Goal: Obtain resource: Download file/media

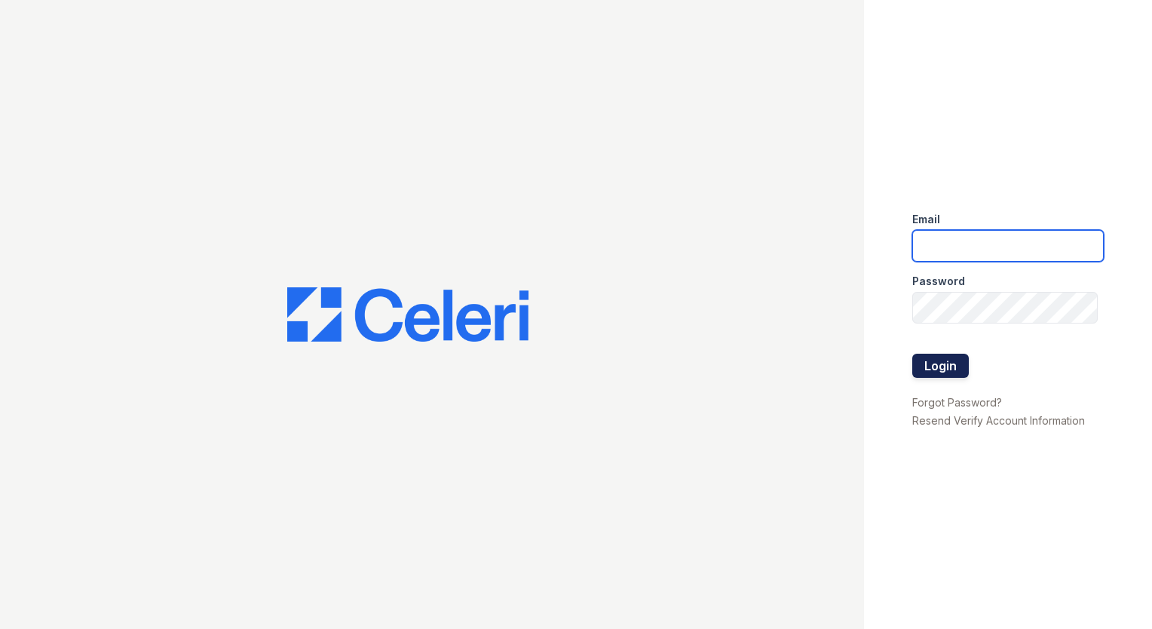
type input "trichardson@mmgmgt.com"
click at [860, 368] on button "Login" at bounding box center [940, 366] width 57 height 24
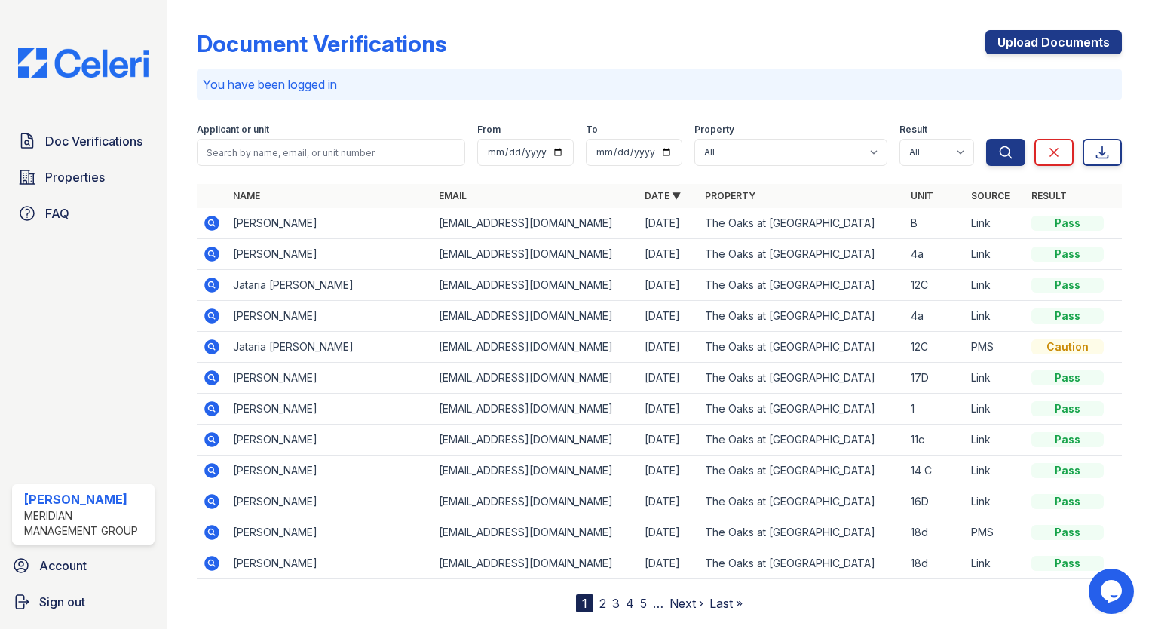
click at [213, 282] on icon at bounding box center [212, 285] width 18 height 18
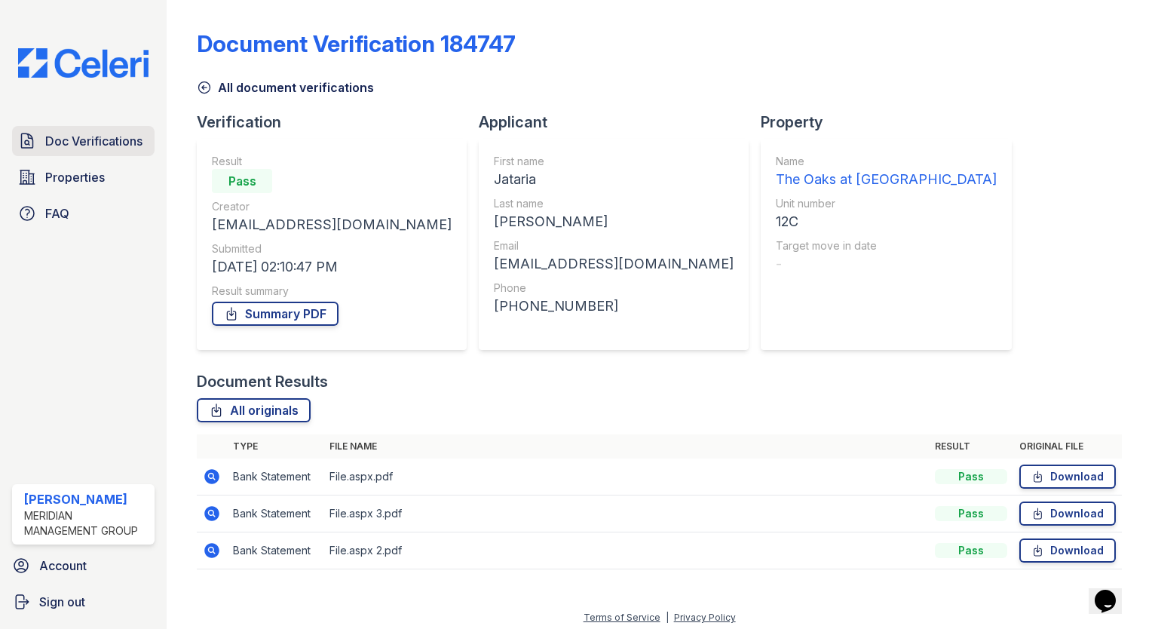
click at [112, 140] on span "Doc Verifications" at bounding box center [93, 141] width 97 height 18
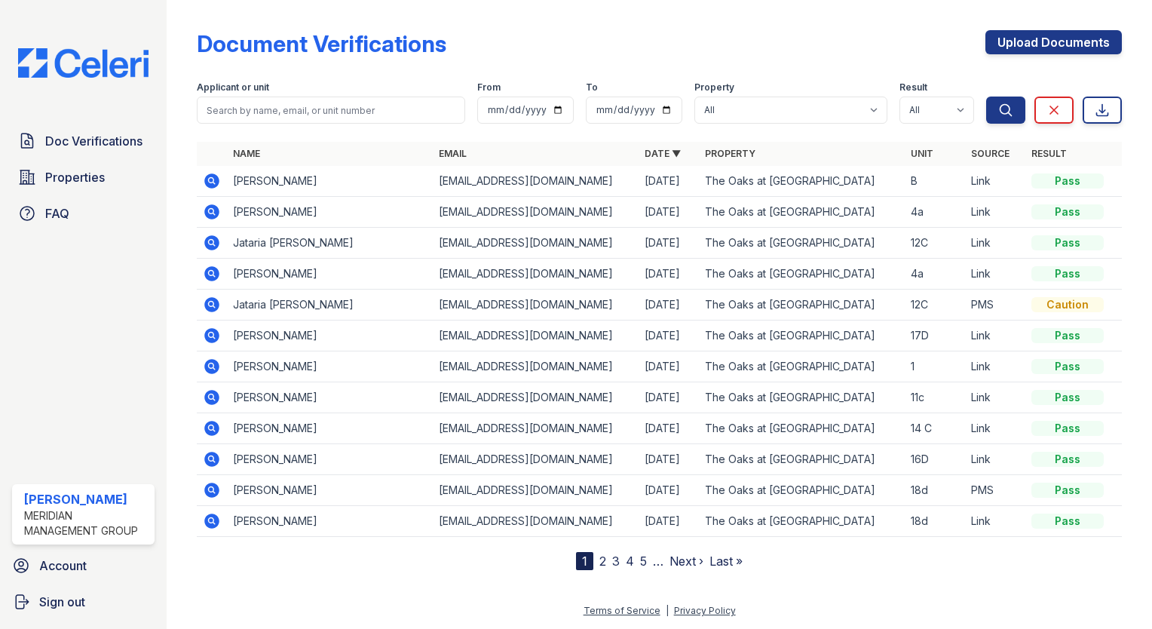
click at [214, 274] on icon at bounding box center [211, 273] width 15 height 15
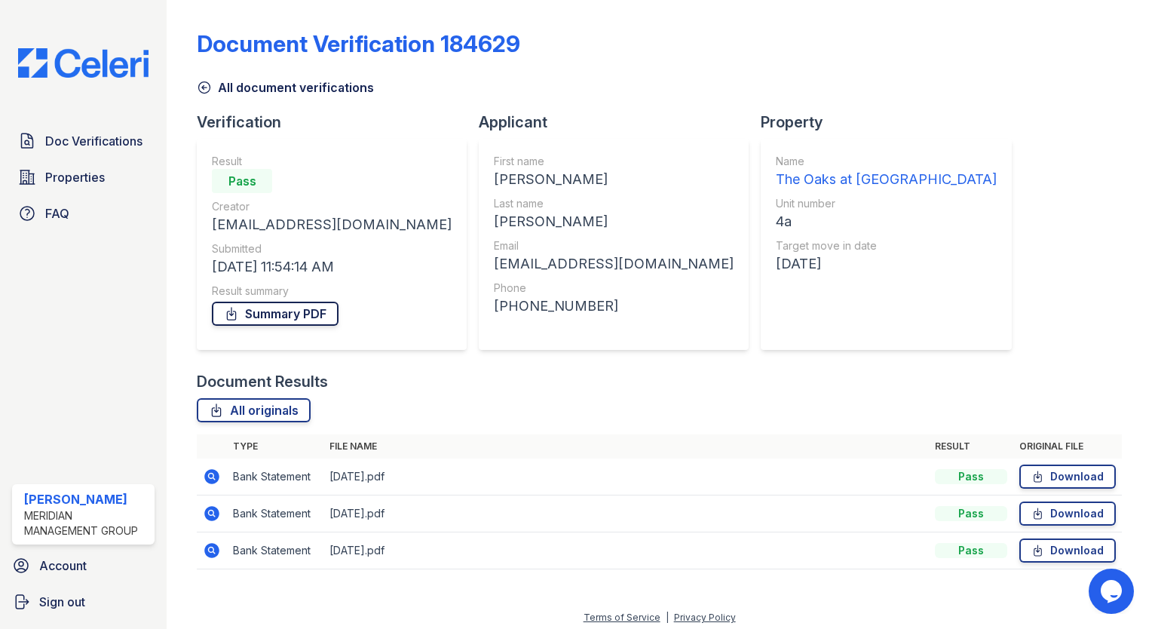
click at [274, 312] on link "Summary PDF" at bounding box center [275, 314] width 127 height 24
click at [262, 92] on link "All document verifications" at bounding box center [285, 87] width 177 height 18
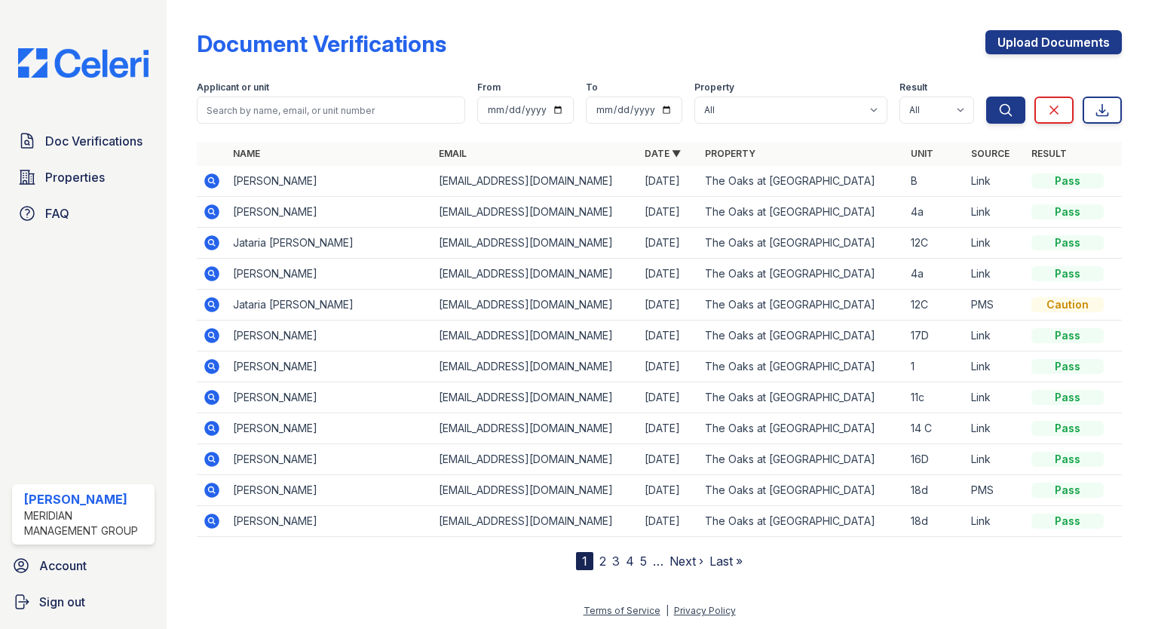
click at [207, 207] on icon at bounding box center [211, 211] width 15 height 15
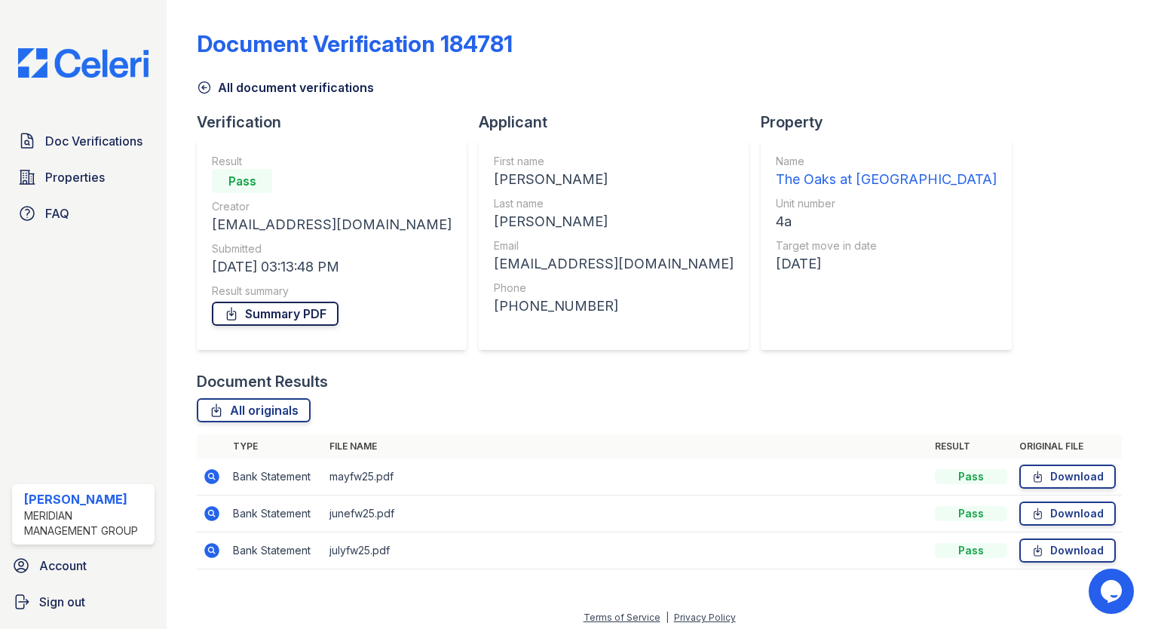
click at [235, 313] on icon at bounding box center [232, 314] width 8 height 12
click at [219, 86] on link "All document verifications" at bounding box center [285, 87] width 177 height 18
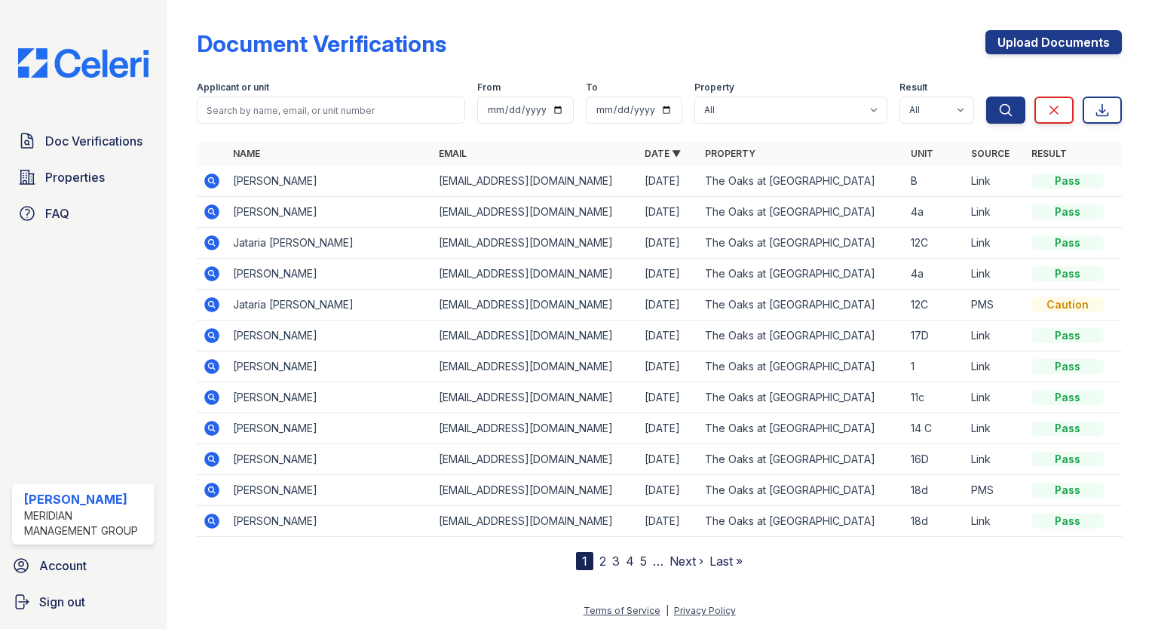
click at [214, 241] on icon at bounding box center [211, 242] width 15 height 15
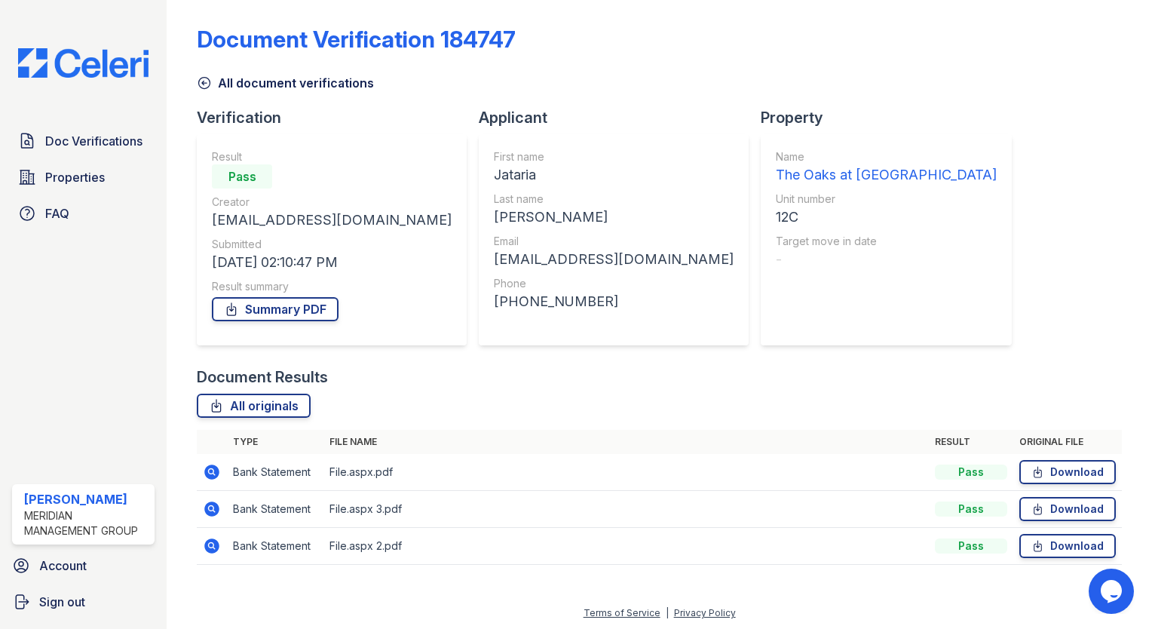
scroll to position [6, 0]
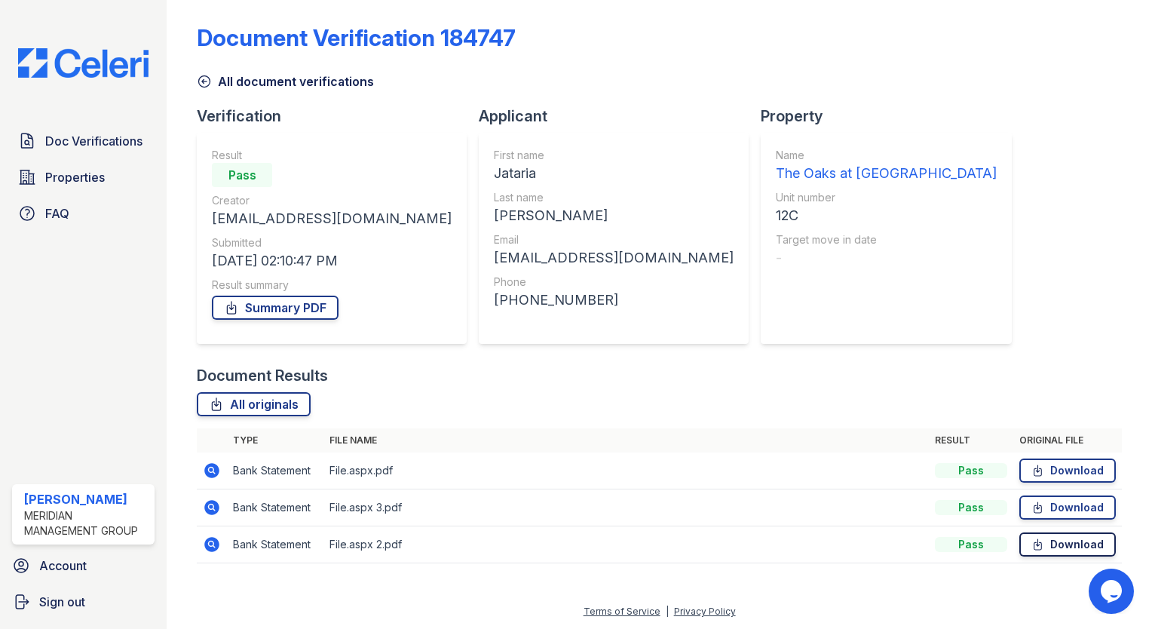
click at [1036, 544] on link "Download" at bounding box center [1067, 544] width 96 height 24
click at [99, 139] on span "Doc Verifications" at bounding box center [93, 141] width 97 height 18
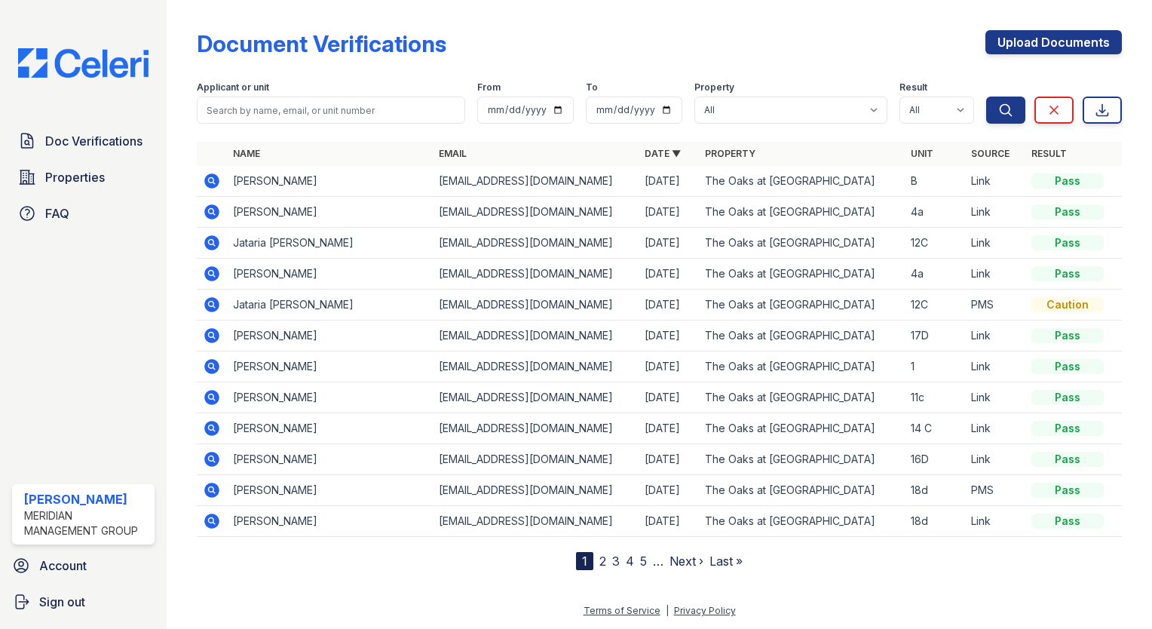
click at [215, 183] on icon at bounding box center [212, 181] width 18 height 18
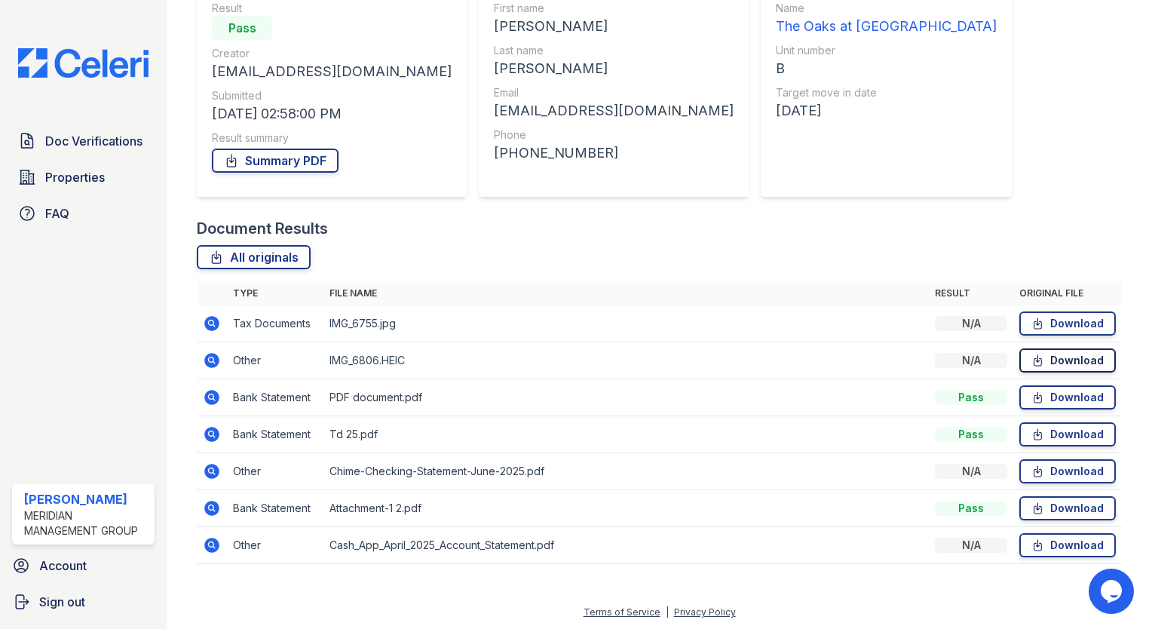
click at [1031, 356] on icon at bounding box center [1037, 360] width 13 height 15
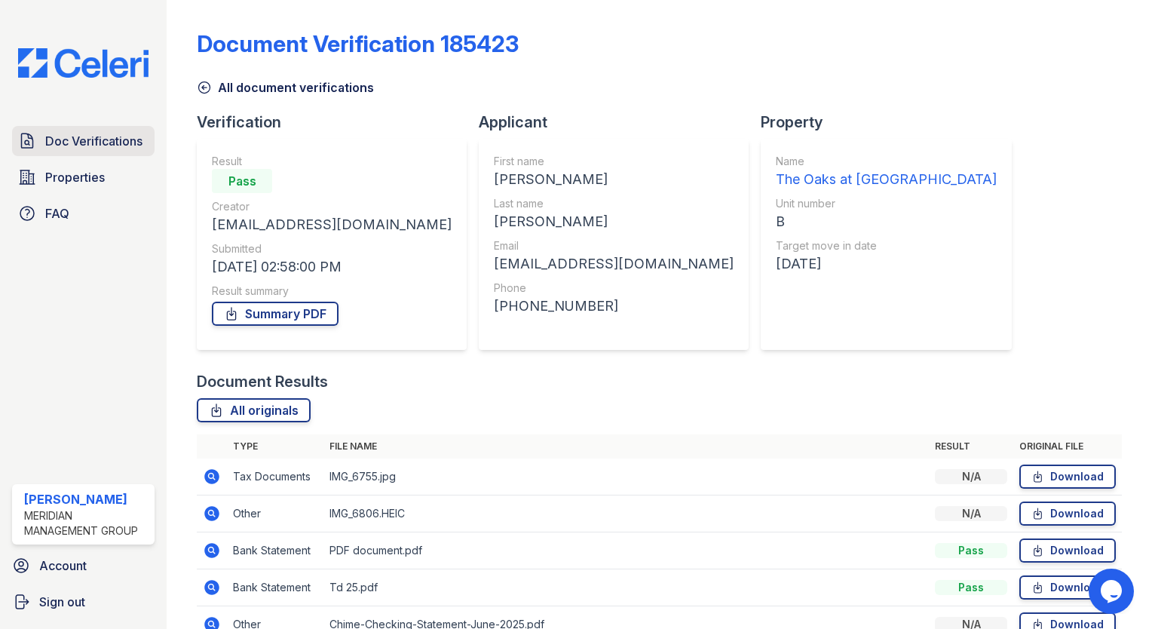
click at [124, 145] on span "Doc Verifications" at bounding box center [93, 141] width 97 height 18
